Goal: Information Seeking & Learning: Learn about a topic

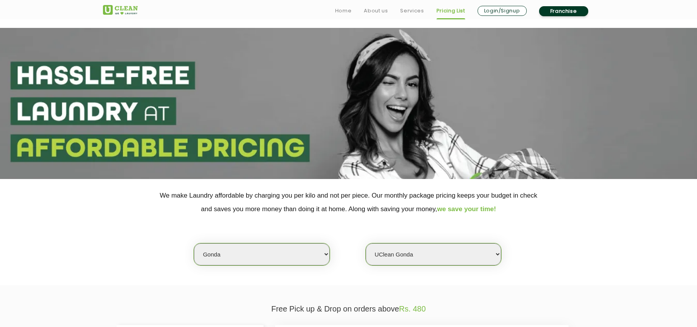
select select "154"
select select "463"
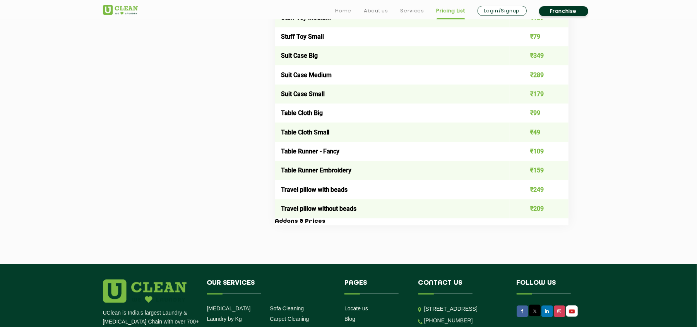
scroll to position [1342, 0]
drag, startPoint x: 635, startPoint y: 192, endPoint x: 562, endPoint y: 264, distance: 101.8
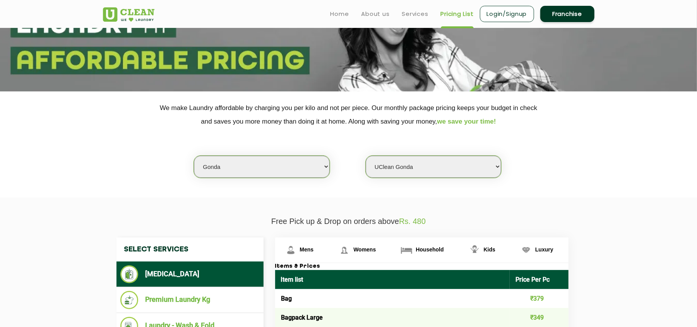
scroll to position [0, 0]
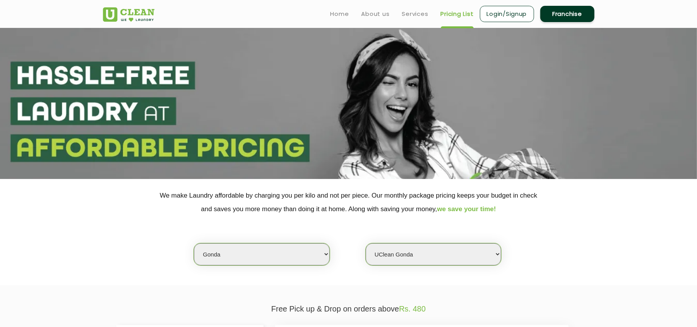
click at [251, 254] on select "Select city [GEOGRAPHIC_DATA] [GEOGRAPHIC_DATA] [GEOGRAPHIC_DATA] [GEOGRAPHIC_D…" at bounding box center [261, 254] width 135 height 22
drag, startPoint x: 156, startPoint y: 231, endPoint x: 168, endPoint y: 234, distance: 11.5
click at [157, 231] on div "Select city [GEOGRAPHIC_DATA] [GEOGRAPHIC_DATA] [GEOGRAPHIC_DATA] [GEOGRAPHIC_D…" at bounding box center [348, 241] width 503 height 50
click at [226, 255] on select "Select city [GEOGRAPHIC_DATA] [GEOGRAPHIC_DATA] [GEOGRAPHIC_DATA] [GEOGRAPHIC_D…" at bounding box center [261, 254] width 135 height 22
select select "14"
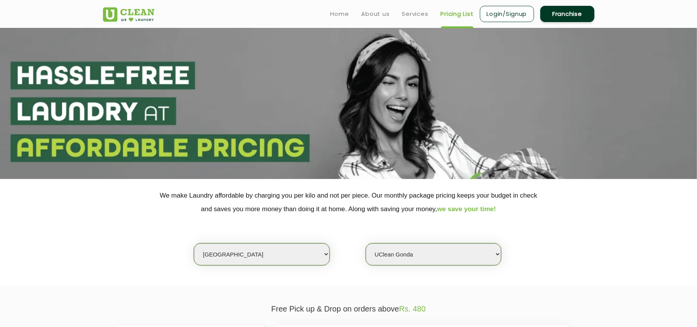
click at [194, 243] on select "Select city [GEOGRAPHIC_DATA] [GEOGRAPHIC_DATA] [GEOGRAPHIC_DATA] [GEOGRAPHIC_D…" at bounding box center [261, 254] width 135 height 22
select select "0"
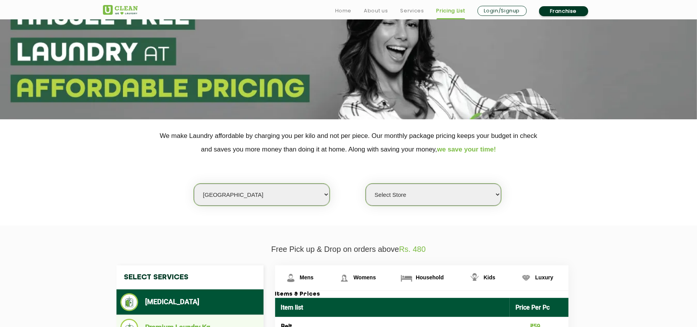
scroll to position [206, 0]
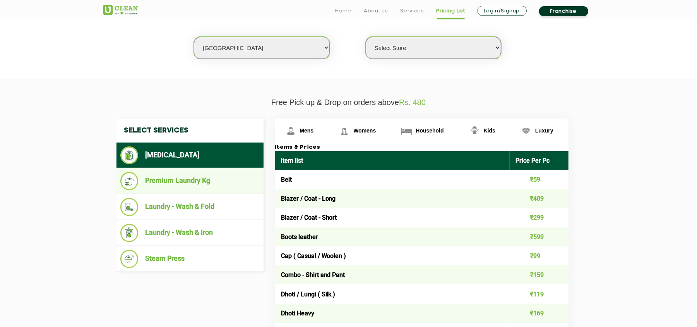
click at [197, 181] on li "Premium Laundry Kg" at bounding box center [189, 181] width 139 height 18
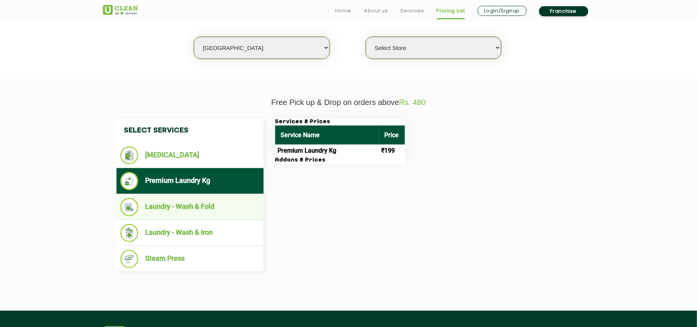
click at [209, 205] on li "Laundry - Wash & Fold" at bounding box center [189, 207] width 139 height 18
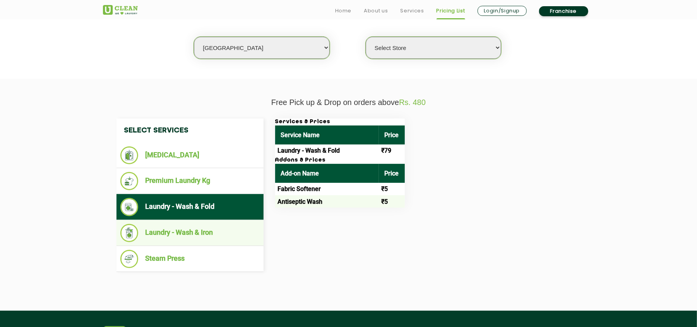
click at [194, 231] on li "Laundry - Wash & Iron" at bounding box center [189, 233] width 139 height 18
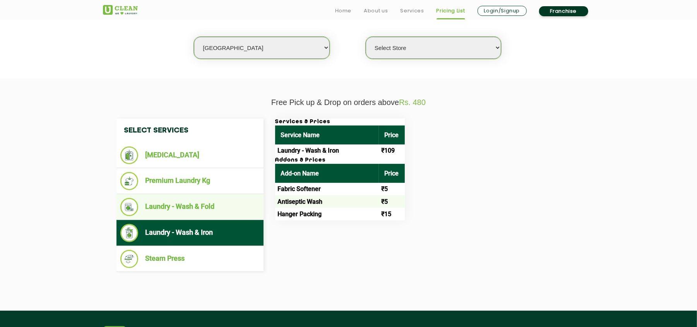
click at [200, 209] on li "Laundry - Wash & Fold" at bounding box center [189, 207] width 139 height 18
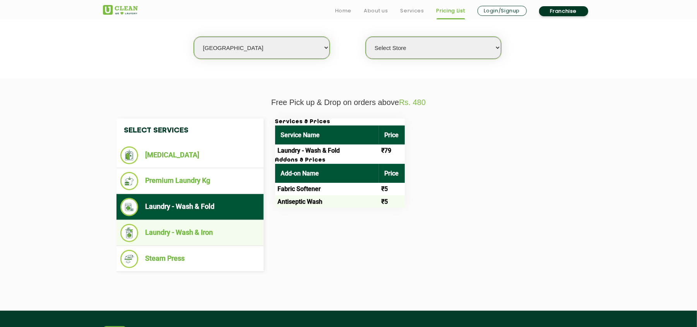
click at [190, 228] on li "Laundry - Wash & Iron" at bounding box center [189, 233] width 139 height 18
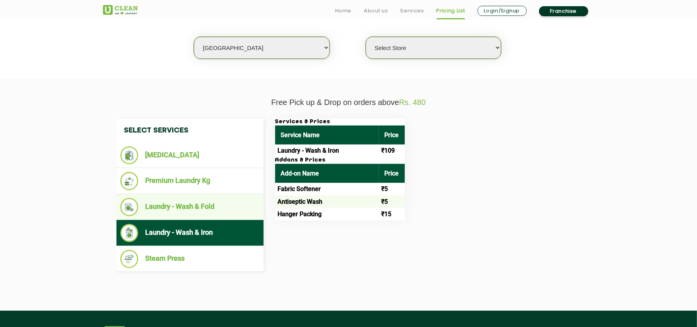
click at [197, 208] on li "Laundry - Wash & Fold" at bounding box center [189, 207] width 139 height 18
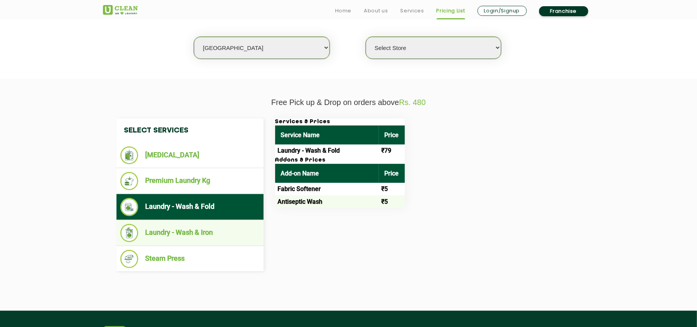
click at [224, 227] on li "Laundry - Wash & Iron" at bounding box center [189, 233] width 139 height 18
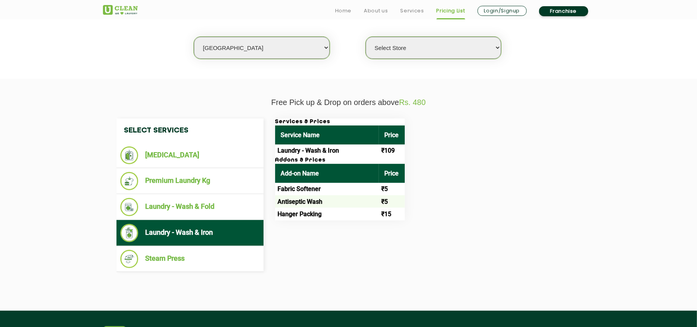
click at [216, 47] on select "Select city [GEOGRAPHIC_DATA] [GEOGRAPHIC_DATA] [GEOGRAPHIC_DATA] [GEOGRAPHIC_D…" at bounding box center [261, 48] width 135 height 22
select select "16"
click at [194, 37] on select "Select city [GEOGRAPHIC_DATA] [GEOGRAPHIC_DATA] [GEOGRAPHIC_DATA] [GEOGRAPHIC_D…" at bounding box center [261, 48] width 135 height 22
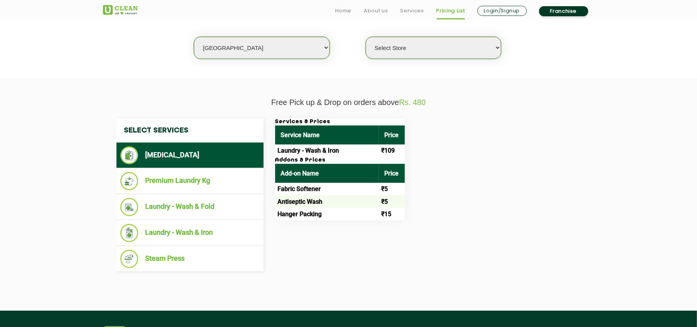
select select "0"
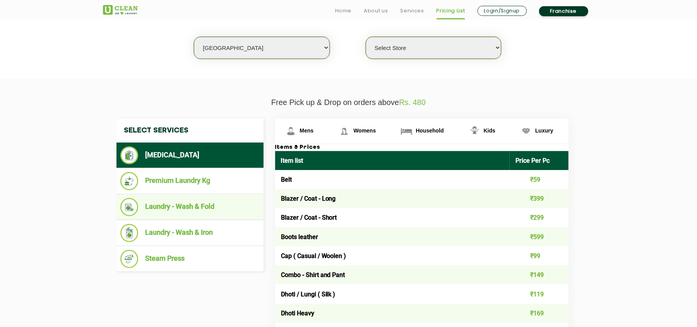
click at [185, 201] on li "Laundry - Wash & Fold" at bounding box center [189, 207] width 139 height 18
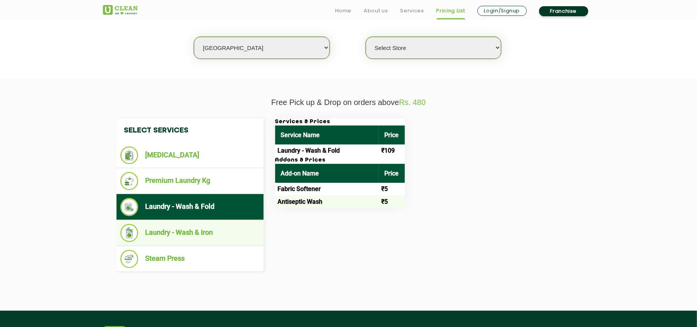
click at [224, 231] on li "Laundry - Wash & Iron" at bounding box center [189, 233] width 139 height 18
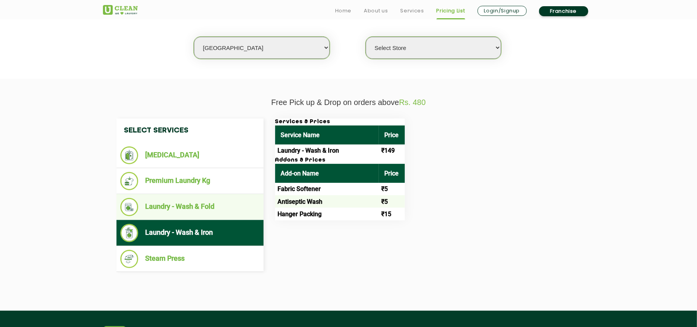
click at [223, 204] on li "Laundry - Wash & Fold" at bounding box center [189, 207] width 139 height 18
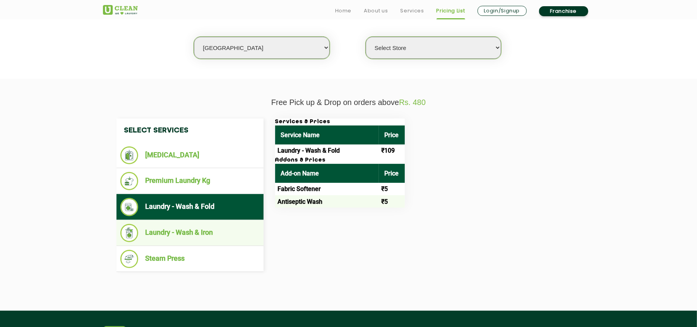
click at [242, 230] on li "Laundry - Wash & Iron" at bounding box center [189, 233] width 139 height 18
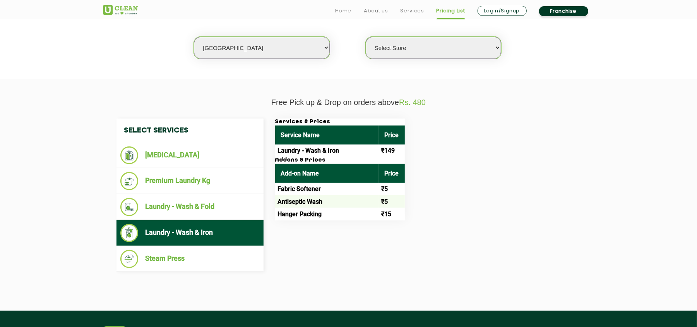
click at [253, 44] on select "Select city [GEOGRAPHIC_DATA] [GEOGRAPHIC_DATA] [GEOGRAPHIC_DATA] [GEOGRAPHIC_D…" at bounding box center [261, 48] width 135 height 22
select select "3"
click at [194, 37] on select "Select city [GEOGRAPHIC_DATA] [GEOGRAPHIC_DATA] [GEOGRAPHIC_DATA] [GEOGRAPHIC_D…" at bounding box center [261, 48] width 135 height 22
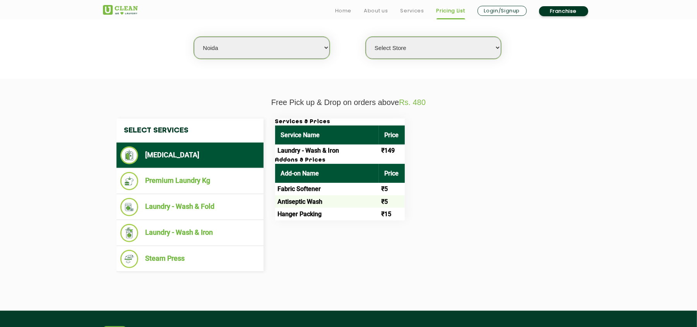
select select "0"
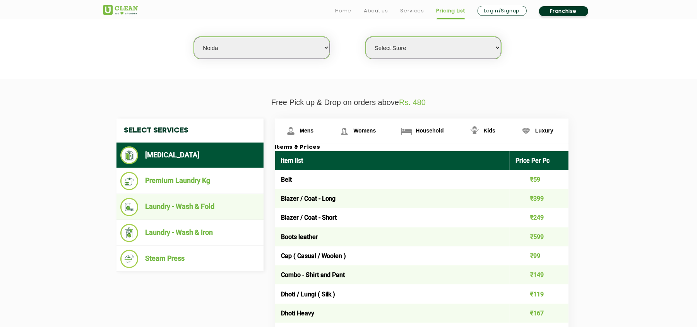
click at [199, 201] on li "Laundry - Wash & Fold" at bounding box center [189, 207] width 139 height 18
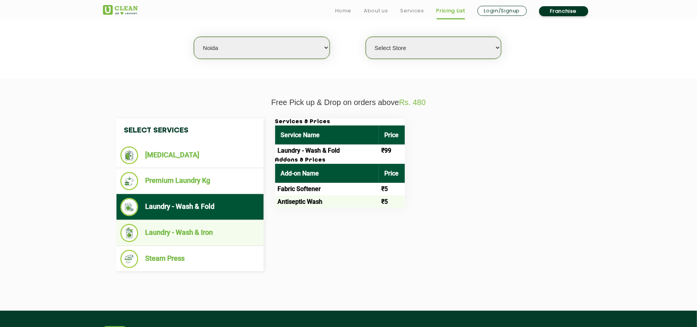
click at [217, 228] on li "Laundry - Wash & Iron" at bounding box center [189, 233] width 139 height 18
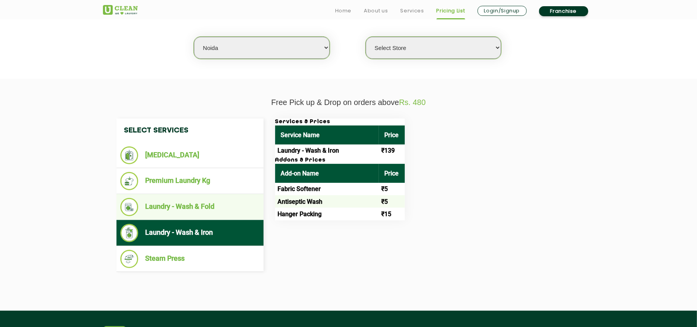
click at [204, 200] on li "Laundry - Wash & Fold" at bounding box center [189, 207] width 139 height 18
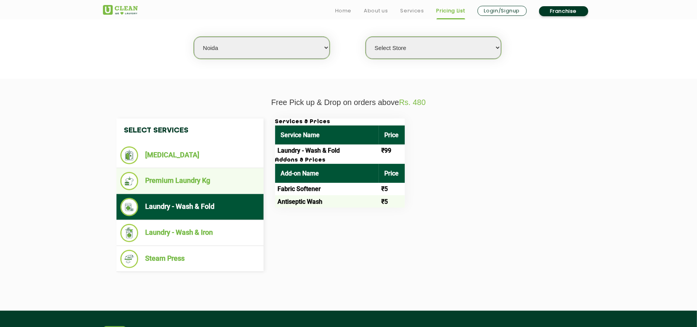
click at [203, 175] on li "Premium Laundry Kg" at bounding box center [189, 181] width 139 height 18
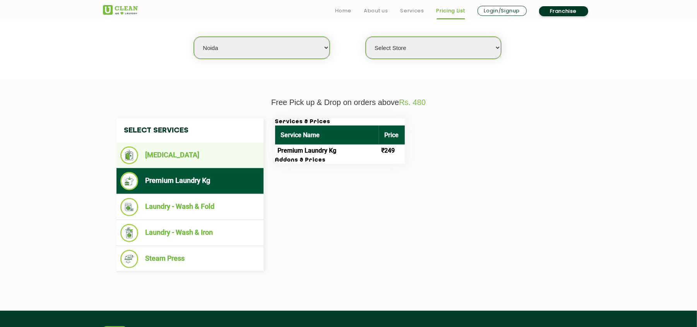
click at [203, 161] on li "[MEDICAL_DATA]" at bounding box center [189, 155] width 139 height 18
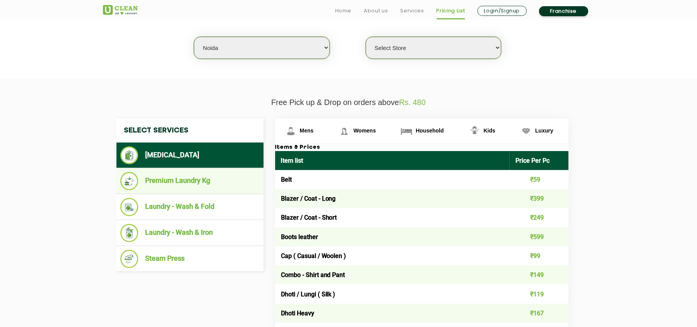
click at [194, 175] on li "Premium Laundry Kg" at bounding box center [189, 181] width 139 height 18
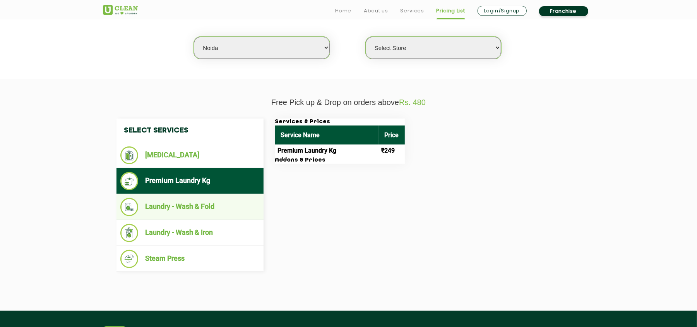
click at [205, 207] on li "Laundry - Wash & Fold" at bounding box center [189, 207] width 139 height 18
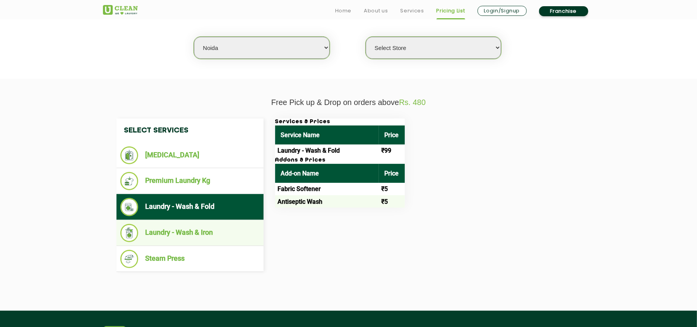
click at [214, 225] on li "Laundry - Wash & Iron" at bounding box center [189, 233] width 139 height 18
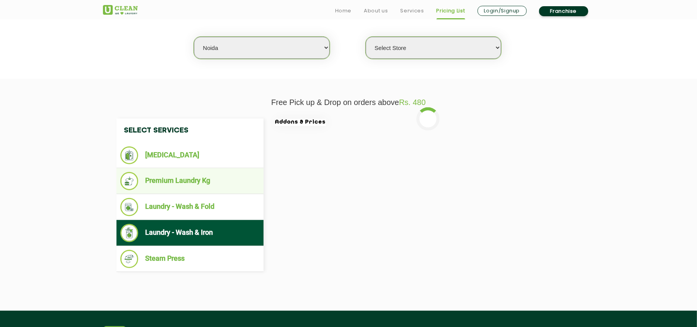
drag, startPoint x: 204, startPoint y: 201, endPoint x: 192, endPoint y: 175, distance: 28.6
click at [204, 200] on li "Laundry - Wash & Fold" at bounding box center [189, 207] width 139 height 18
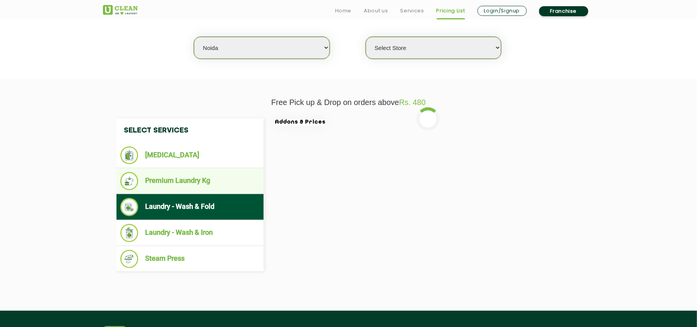
click at [192, 174] on li "Premium Laundry Kg" at bounding box center [189, 181] width 139 height 18
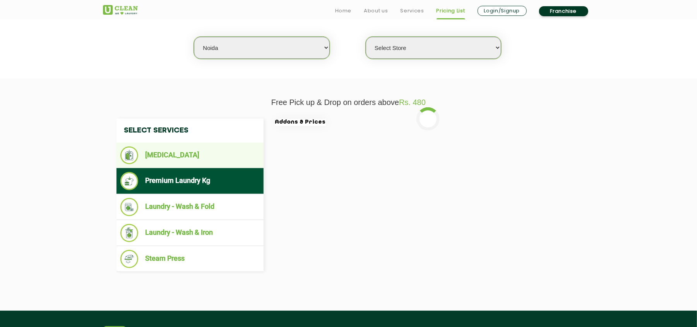
click at [180, 156] on li "[MEDICAL_DATA]" at bounding box center [189, 155] width 139 height 18
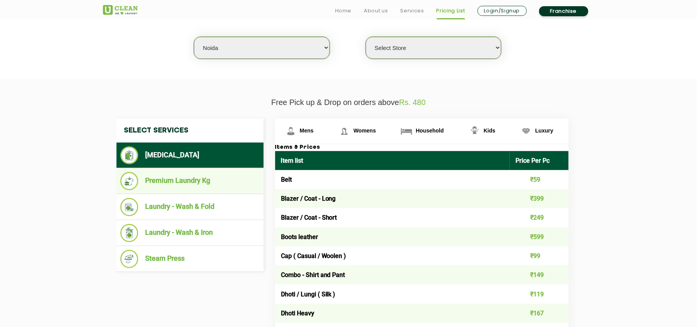
click at [187, 189] on ul "Premium Laundry Kg" at bounding box center [190, 181] width 147 height 26
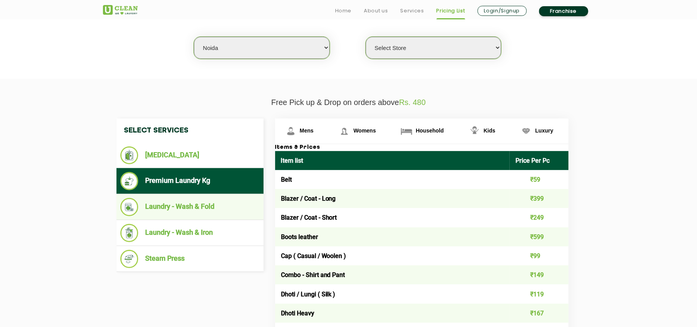
click at [195, 208] on li "Laundry - Wash & Fold" at bounding box center [189, 207] width 139 height 18
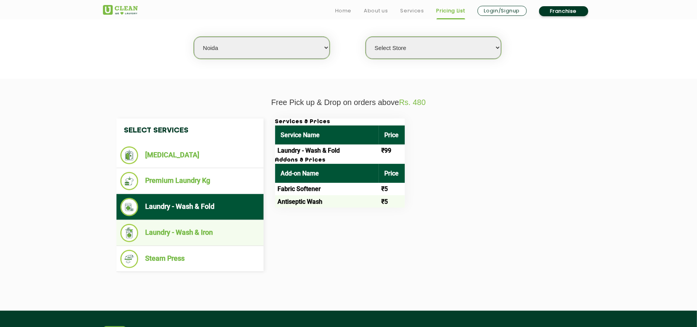
click at [199, 225] on li "Laundry - Wash & Iron" at bounding box center [189, 233] width 139 height 18
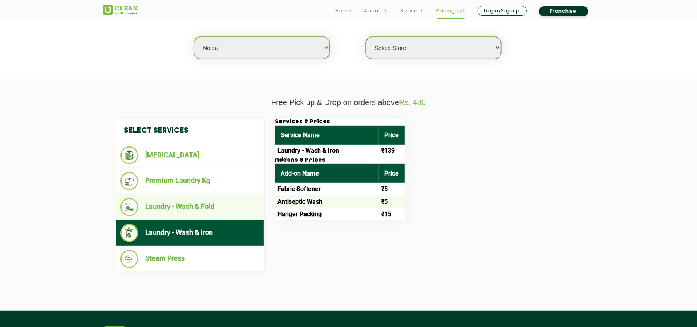
click at [194, 206] on li "Laundry - Wash & Fold" at bounding box center [189, 207] width 139 height 18
